Goal: Transaction & Acquisition: Purchase product/service

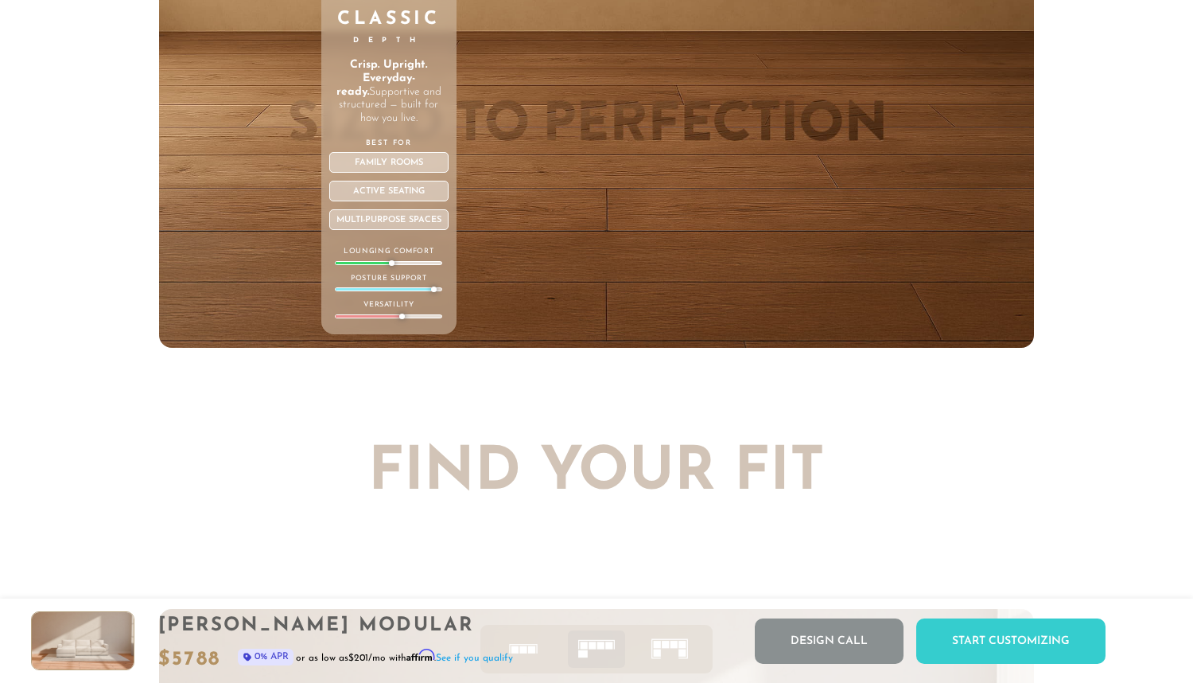
scroll to position [5715, 0]
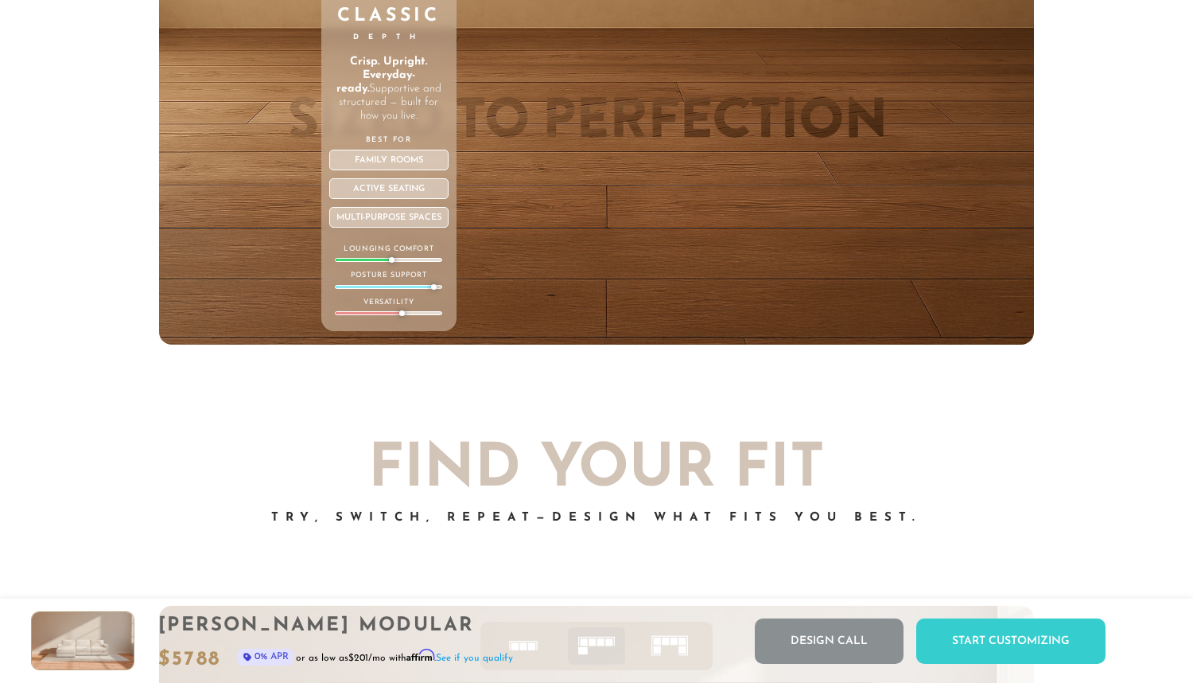
click at [381, 158] on div "Family Rooms" at bounding box center [389, 160] width 120 height 21
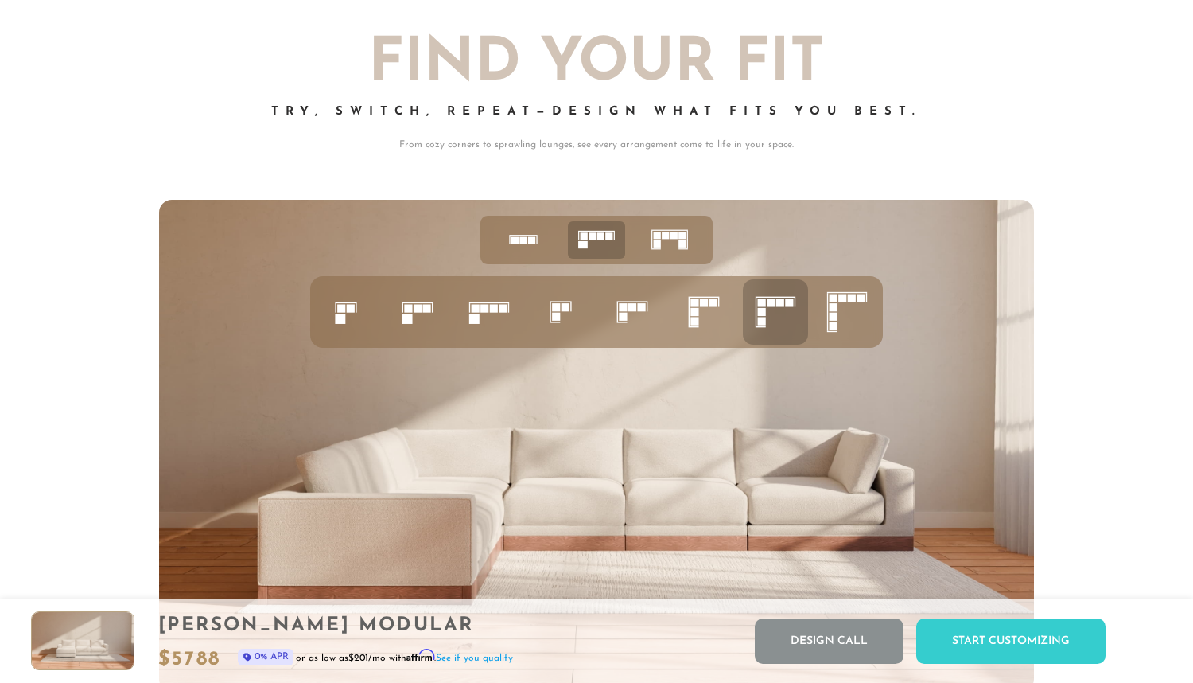
click at [773, 314] on icon at bounding box center [776, 312] width 54 height 54
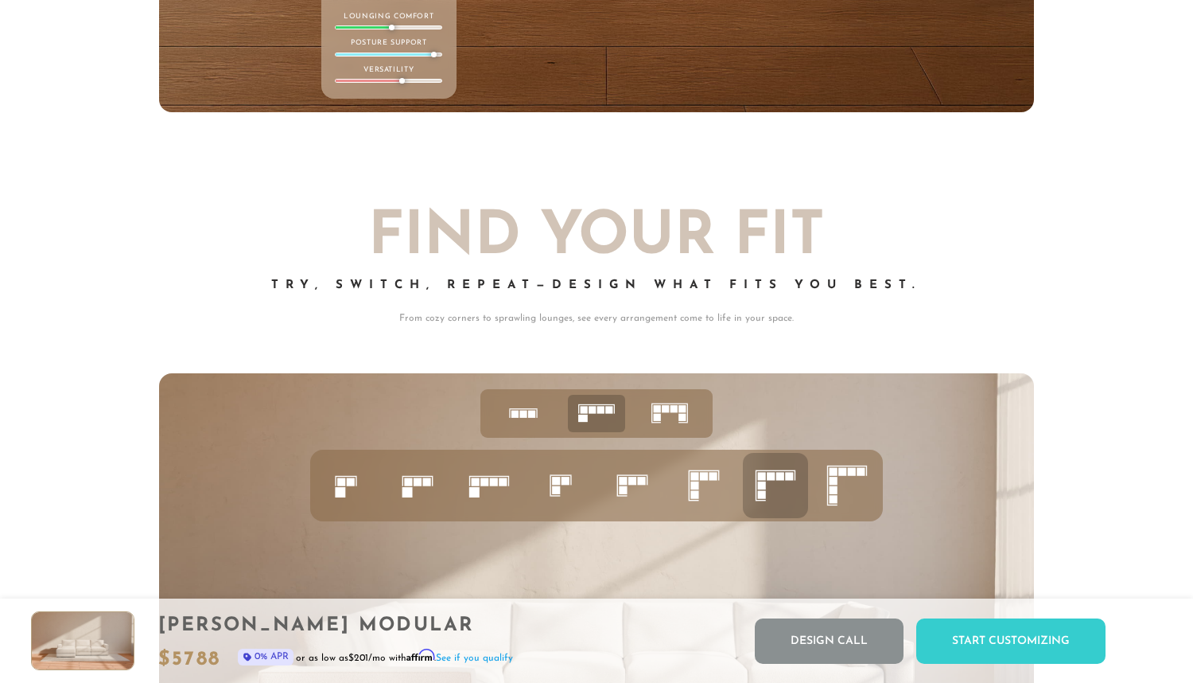
click at [763, 486] on rect at bounding box center [762, 485] width 8 height 8
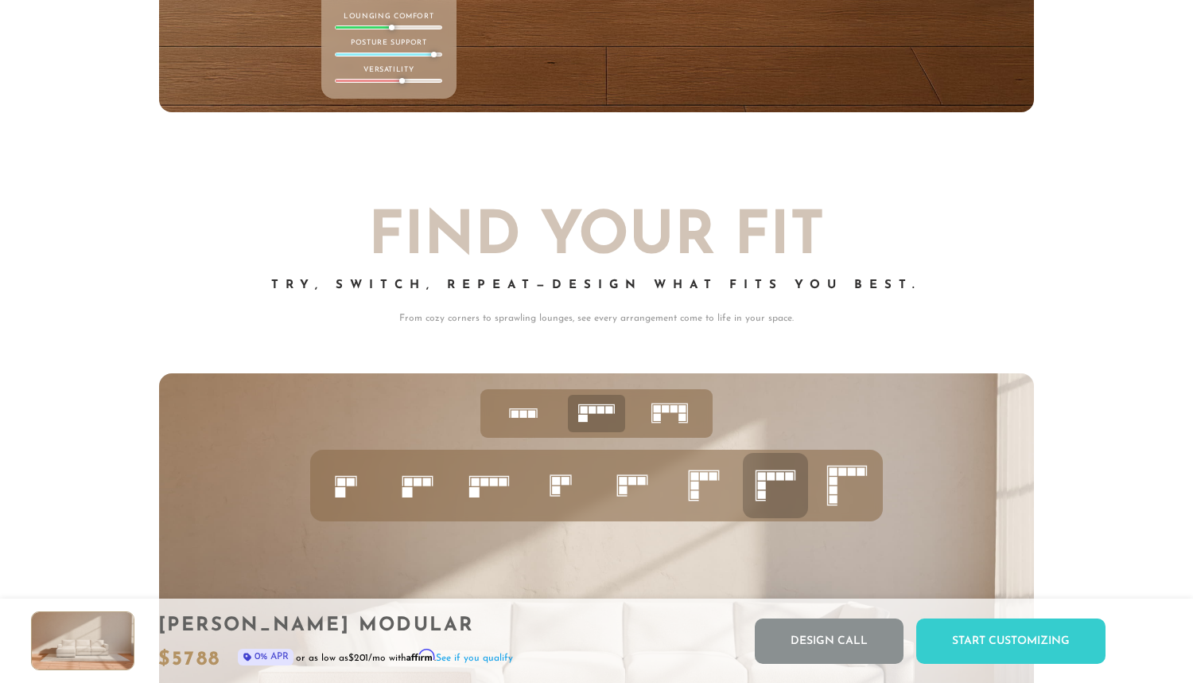
click at [763, 486] on rect at bounding box center [762, 485] width 8 height 8
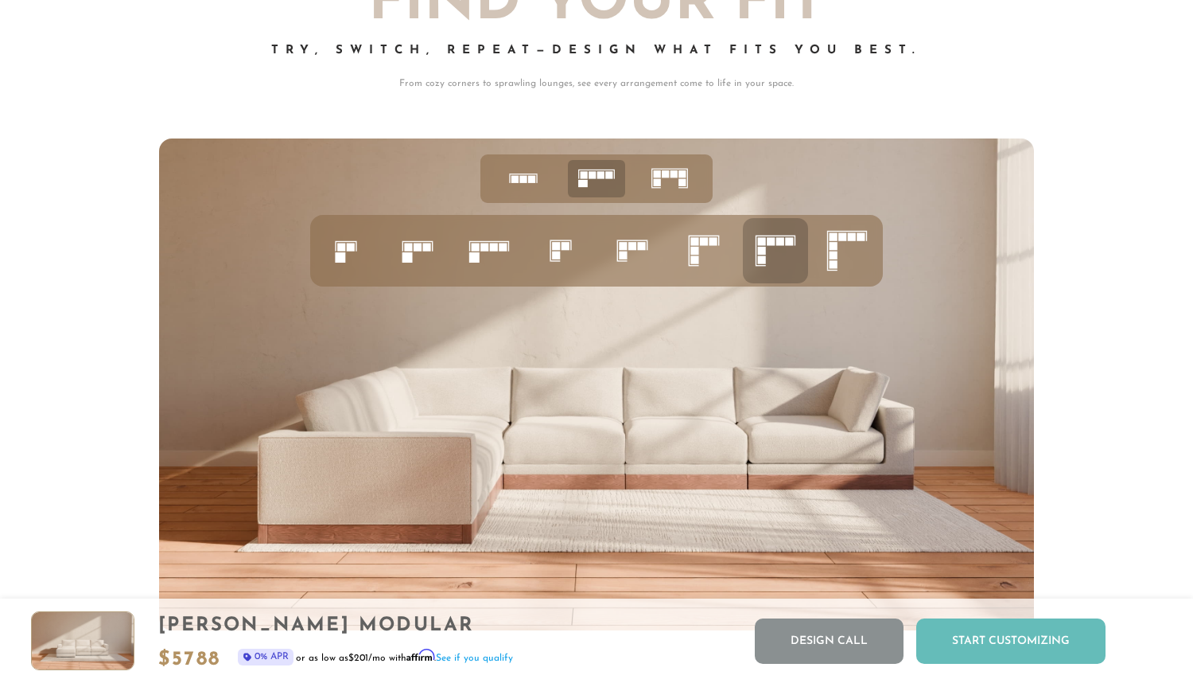
click at [990, 662] on div "Start Customizing" at bounding box center [1010, 640] width 189 height 45
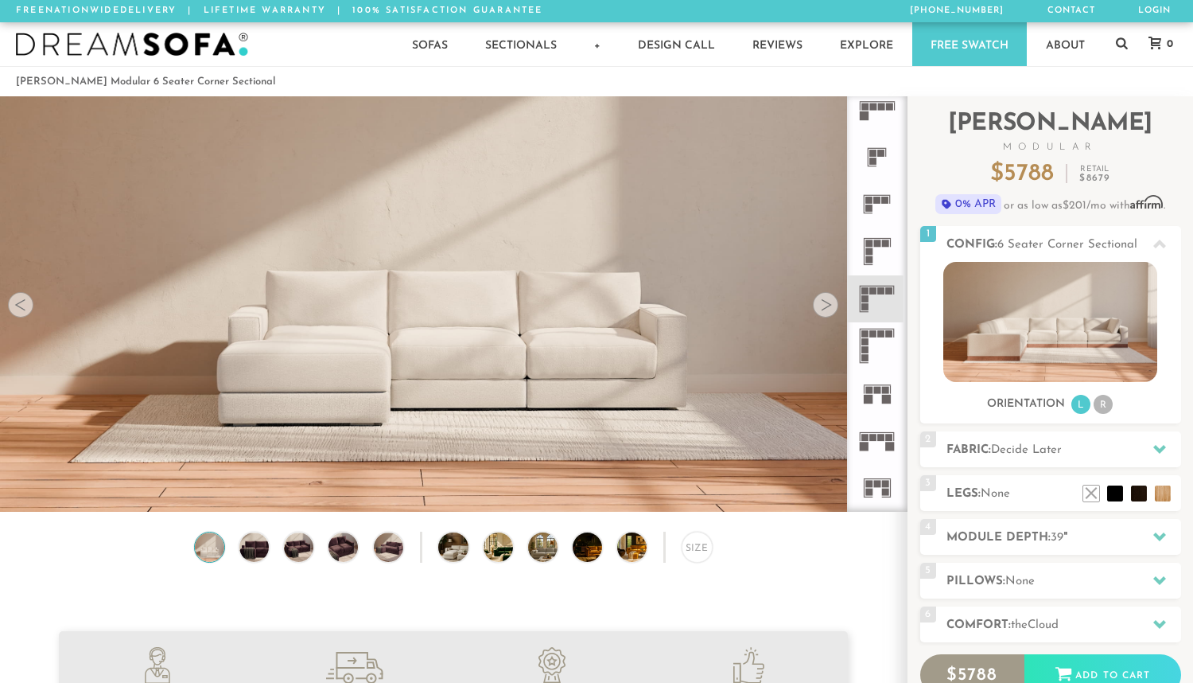
click at [874, 295] on icon at bounding box center [877, 298] width 47 height 47
click at [874, 298] on icon at bounding box center [877, 298] width 47 height 47
click at [1103, 403] on li "R" at bounding box center [1103, 404] width 19 height 19
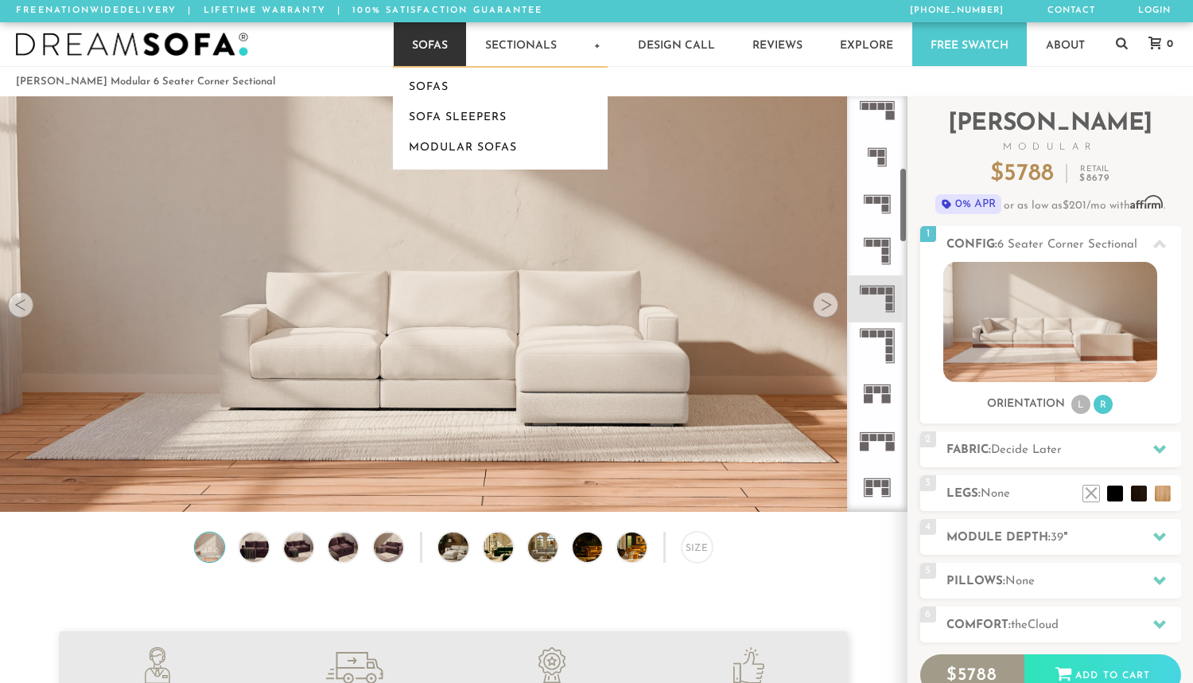
click at [423, 46] on link "Sofas" at bounding box center [430, 44] width 72 height 44
